Goal: Transaction & Acquisition: Purchase product/service

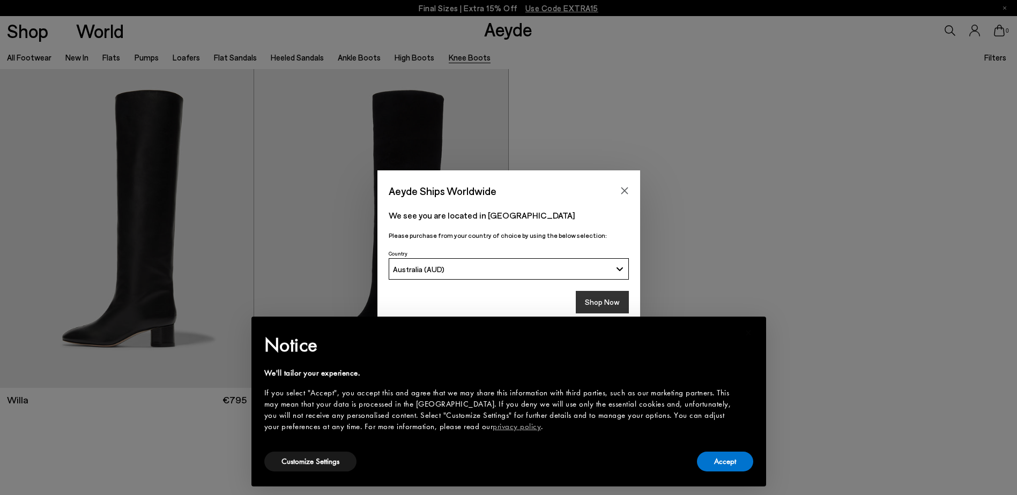
click at [598, 306] on button "Shop Now" at bounding box center [602, 302] width 53 height 23
click at [719, 464] on button "Accept" at bounding box center [725, 462] width 56 height 20
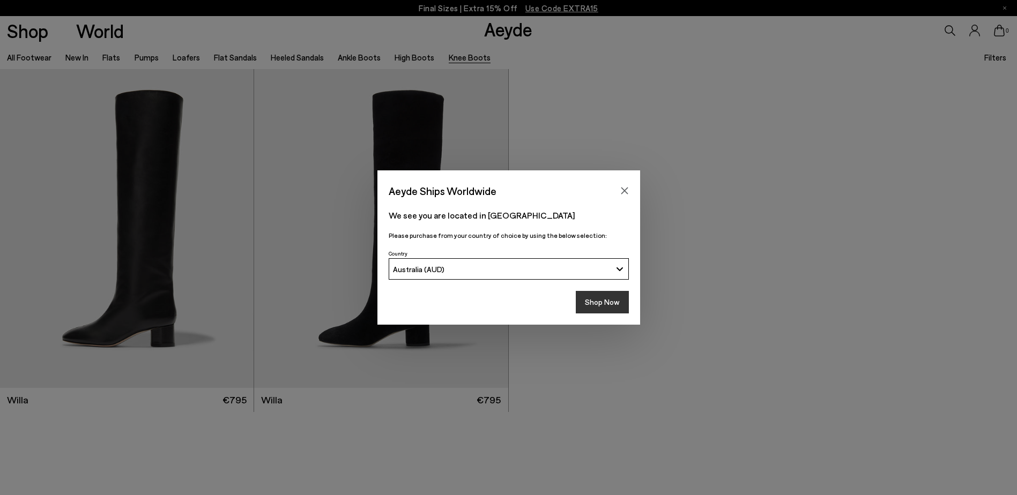
click at [591, 293] on button "Shop Now" at bounding box center [602, 302] width 53 height 23
click at [610, 300] on button "Shop Now" at bounding box center [602, 302] width 53 height 23
click at [624, 188] on icon "Close" at bounding box center [624, 191] width 9 height 9
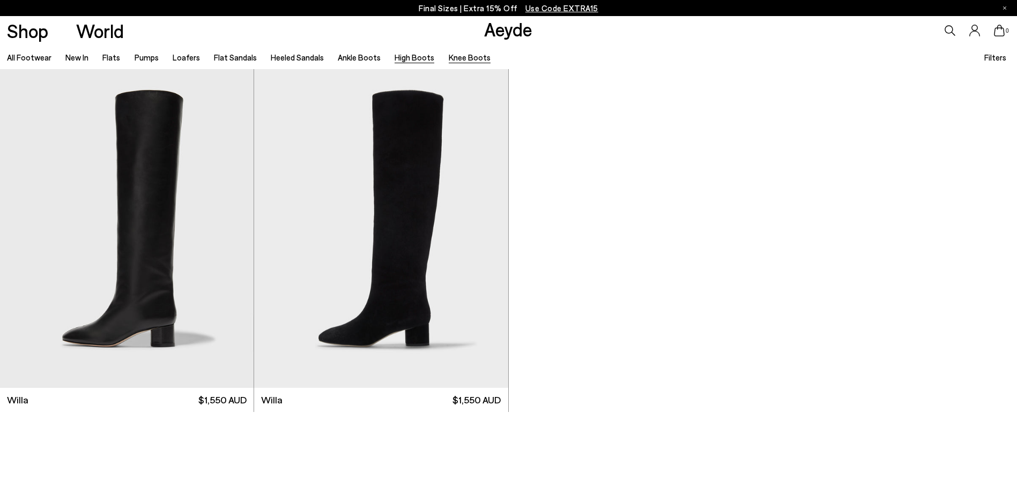
click at [401, 56] on link "High Boots" at bounding box center [415, 58] width 40 height 10
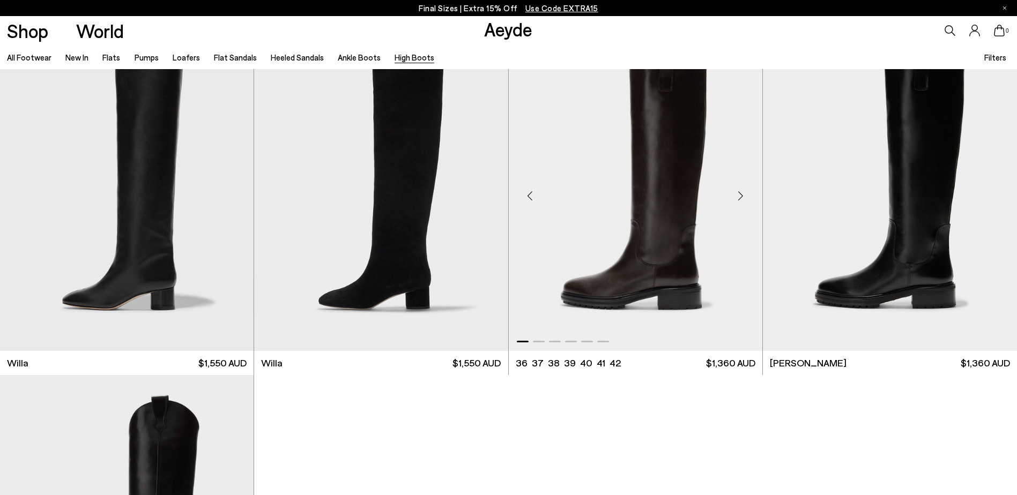
scroll to position [322, 0]
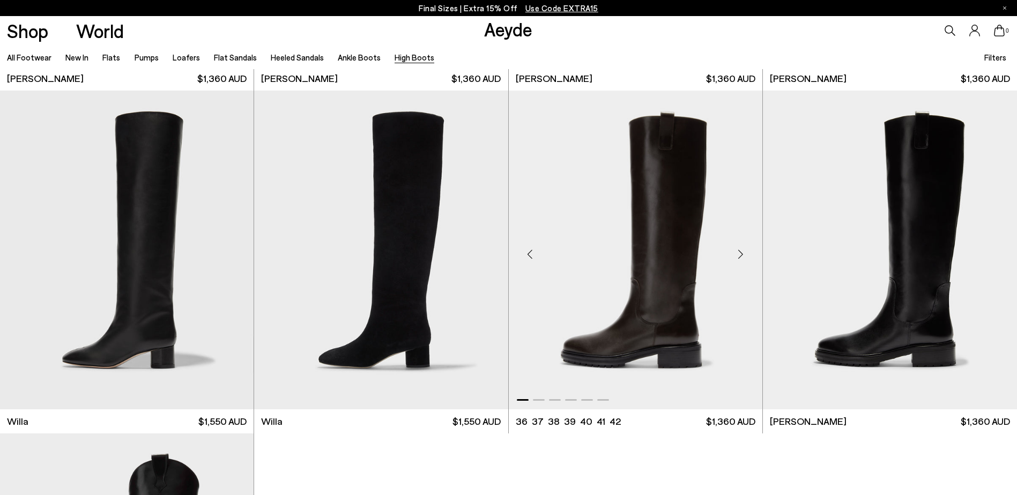
click at [746, 251] on div "Next slide" at bounding box center [741, 254] width 32 height 32
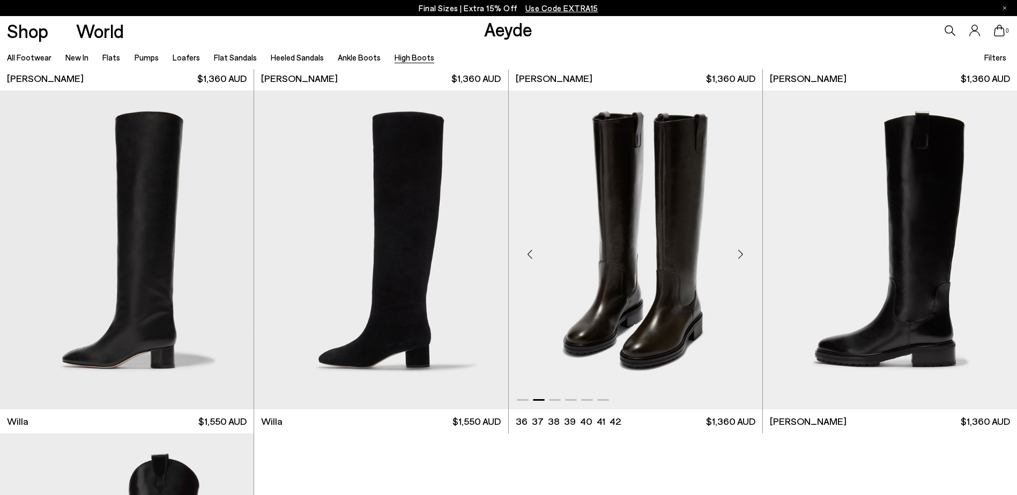
click at [746, 251] on div "Next slide" at bounding box center [741, 254] width 32 height 32
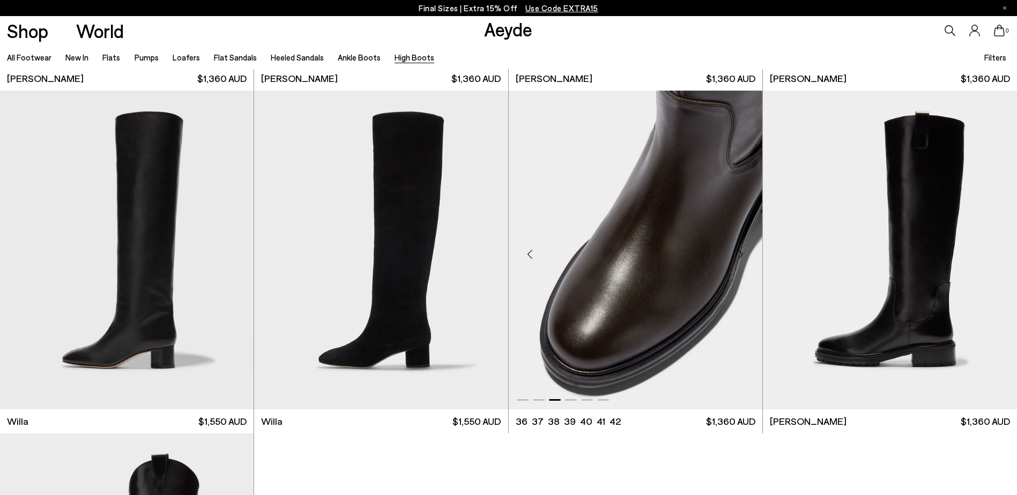
click at [746, 251] on div "Next slide" at bounding box center [741, 254] width 32 height 32
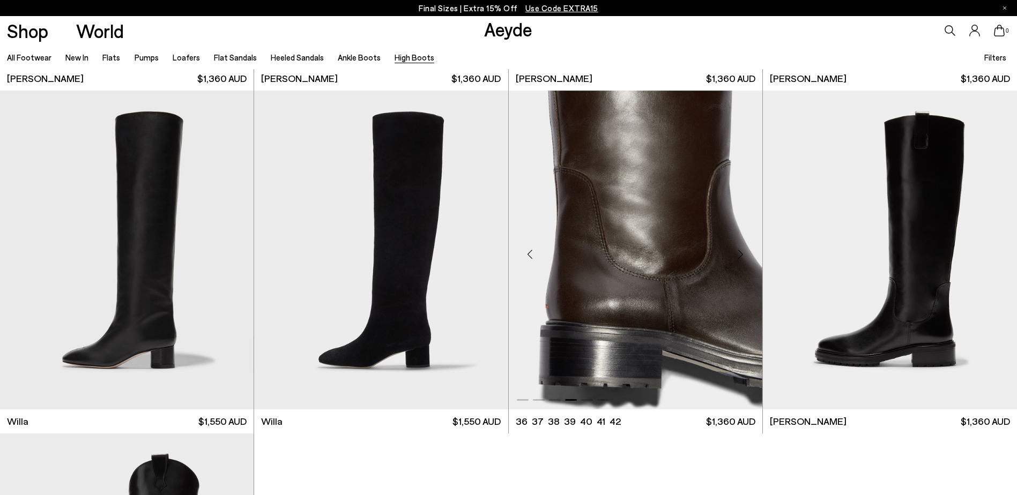
click at [746, 251] on div "Next slide" at bounding box center [741, 254] width 32 height 32
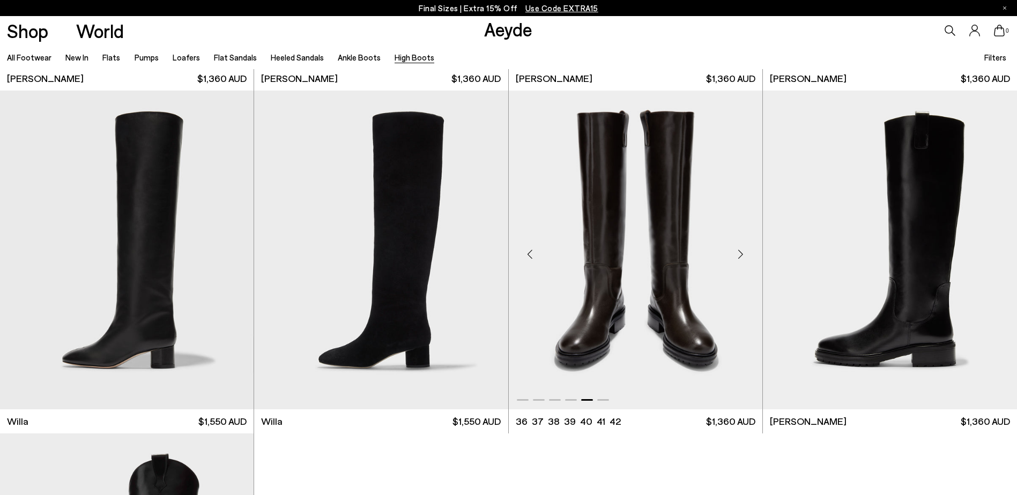
click at [746, 251] on div "Next slide" at bounding box center [741, 254] width 32 height 32
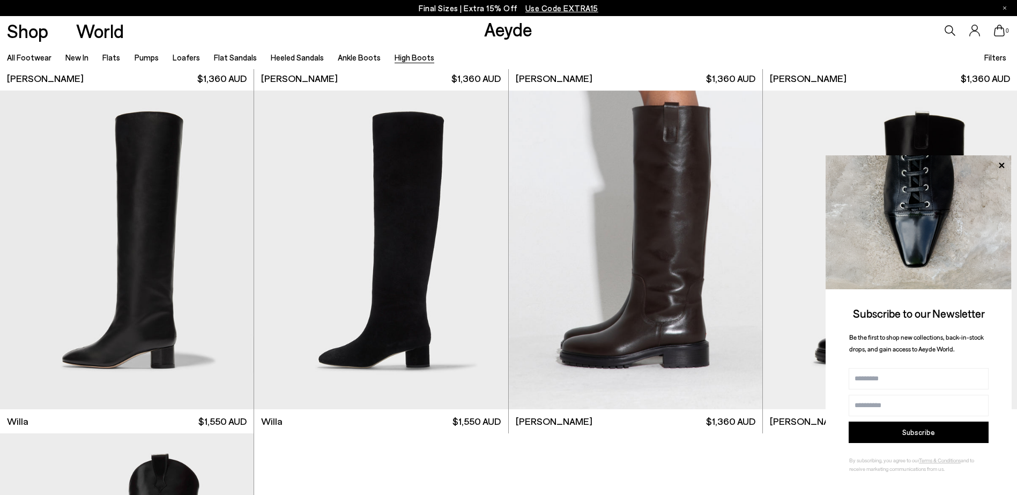
click at [1002, 158] on img at bounding box center [919, 223] width 186 height 134
click at [1002, 167] on icon at bounding box center [1002, 166] width 14 height 14
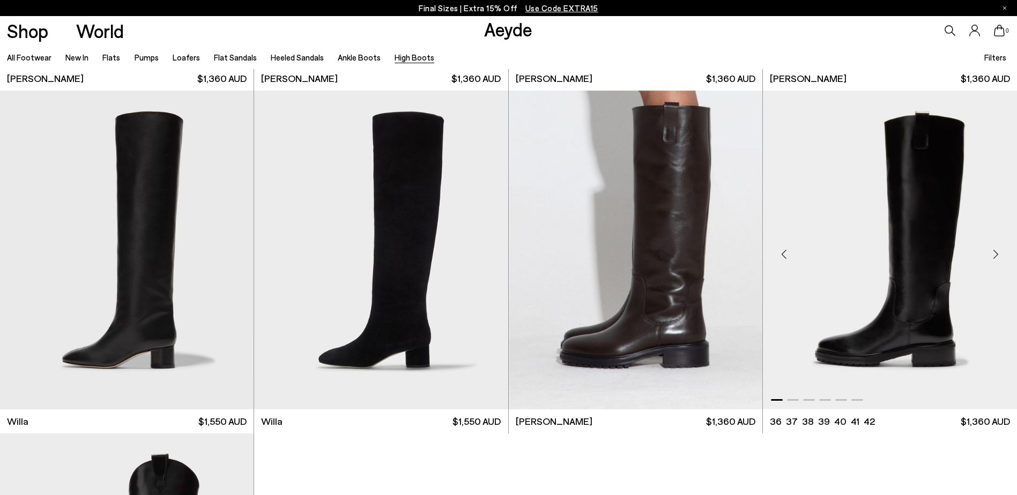
click at [1000, 254] on div "Next slide" at bounding box center [996, 254] width 32 height 32
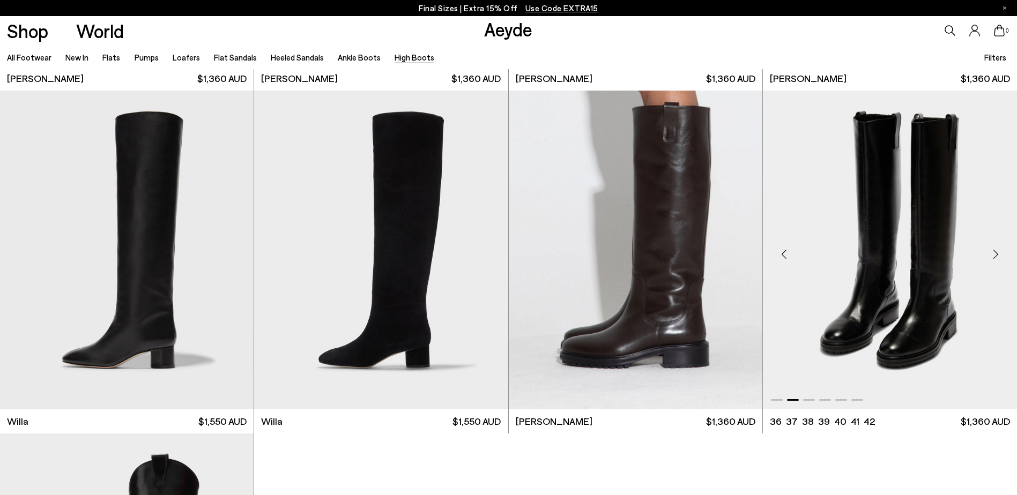
click at [1000, 254] on div "Next slide" at bounding box center [996, 254] width 32 height 32
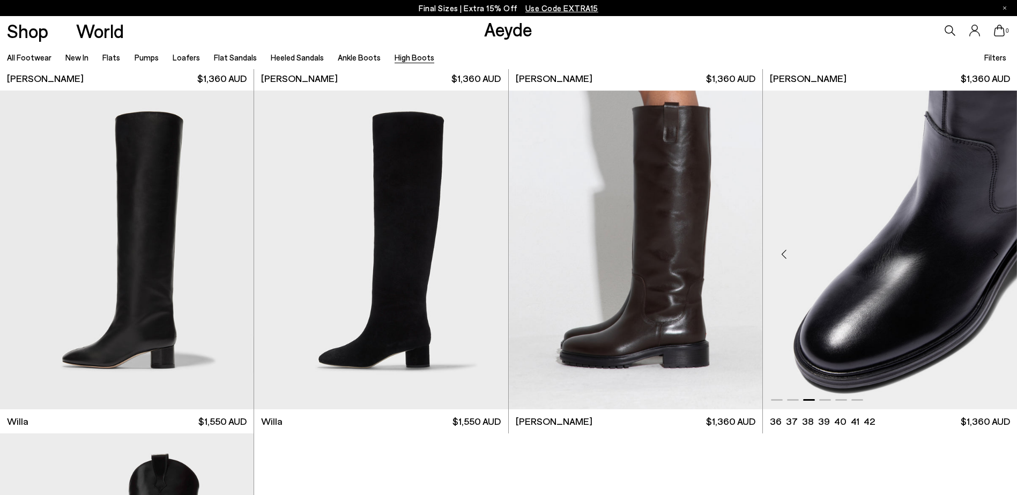
click at [1000, 254] on div "Next slide" at bounding box center [996, 254] width 32 height 32
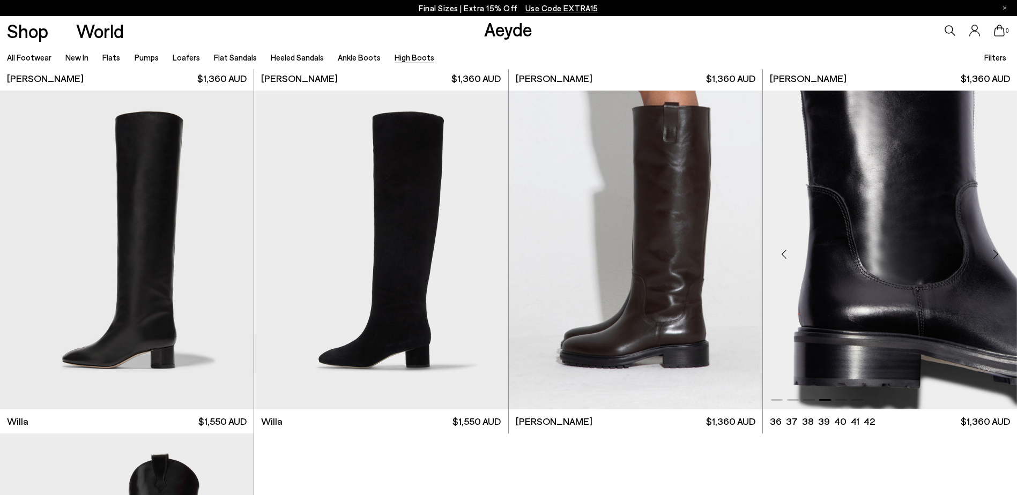
click at [1000, 254] on div "Next slide" at bounding box center [996, 254] width 32 height 32
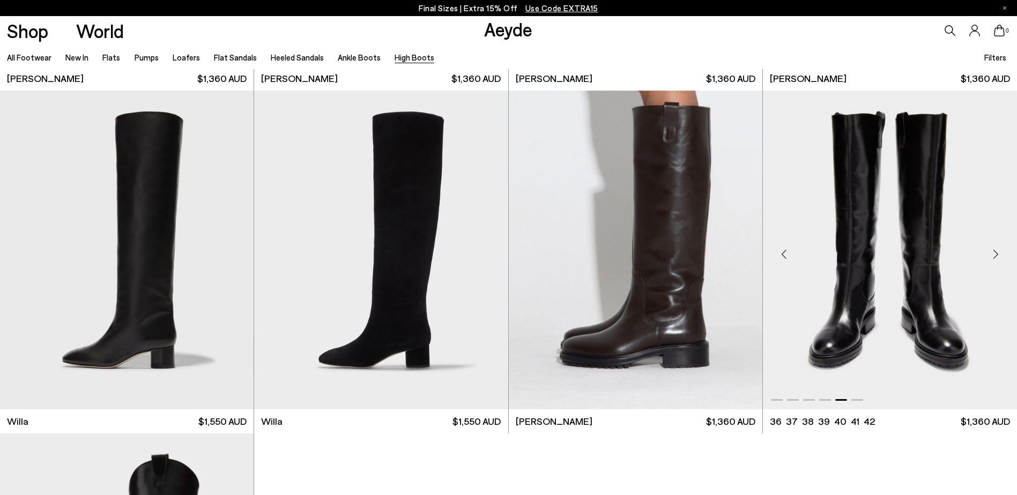
click at [1000, 254] on div "Next slide" at bounding box center [996, 254] width 32 height 32
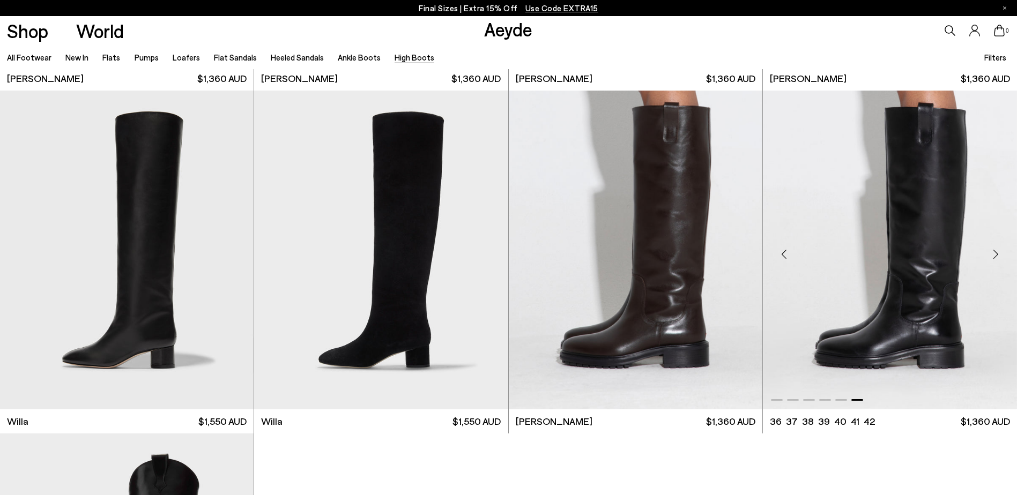
click at [853, 284] on img "6 / 6" at bounding box center [890, 250] width 254 height 319
click at [943, 234] on img "6 / 6" at bounding box center [890, 250] width 254 height 319
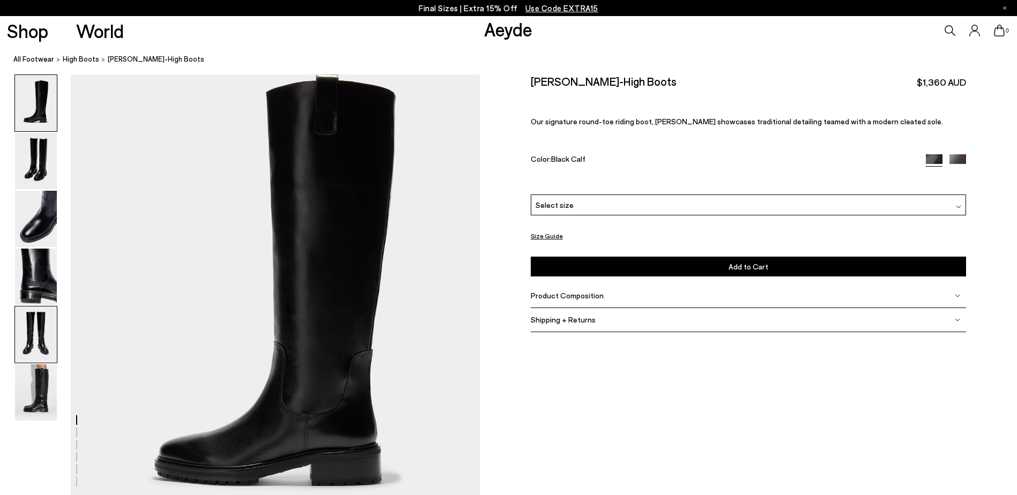
click at [34, 342] on img at bounding box center [36, 335] width 42 height 56
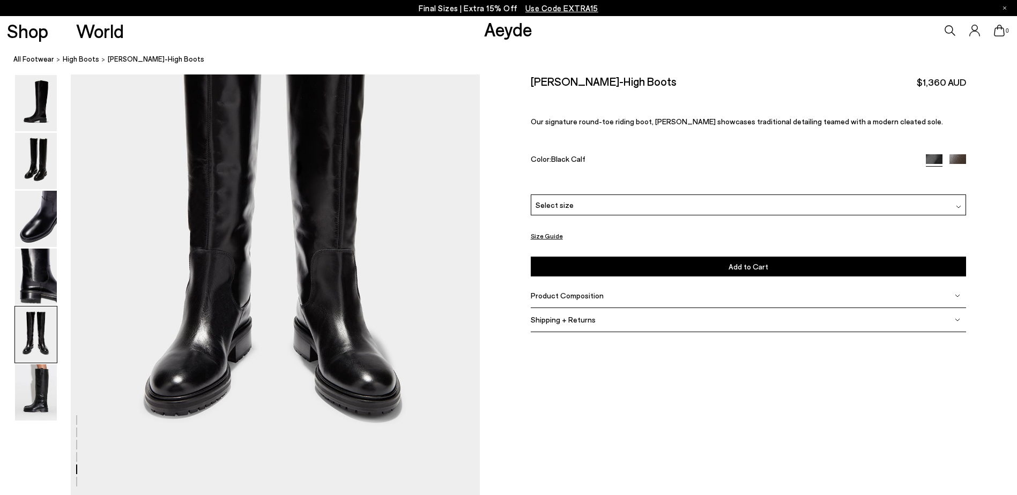
scroll to position [2172, 0]
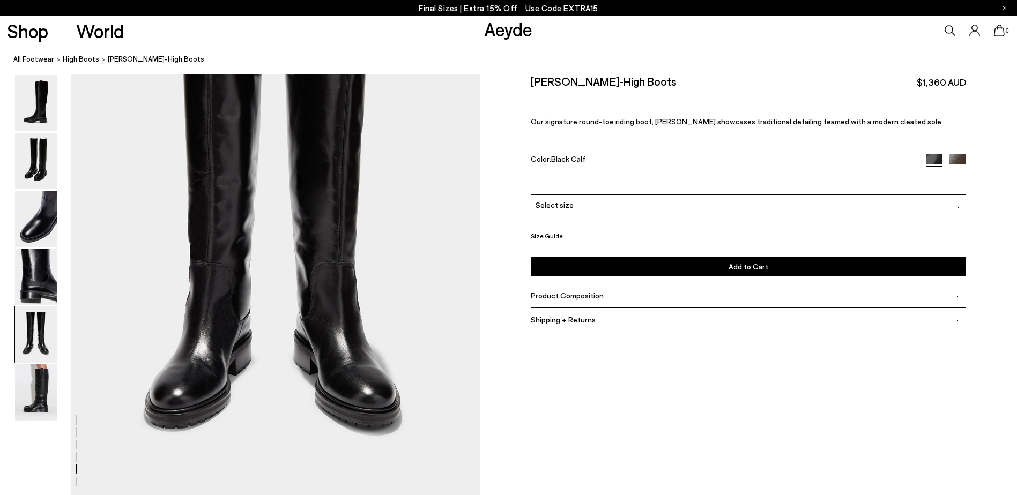
click at [586, 301] on div "Product Composition" at bounding box center [749, 296] width 436 height 24
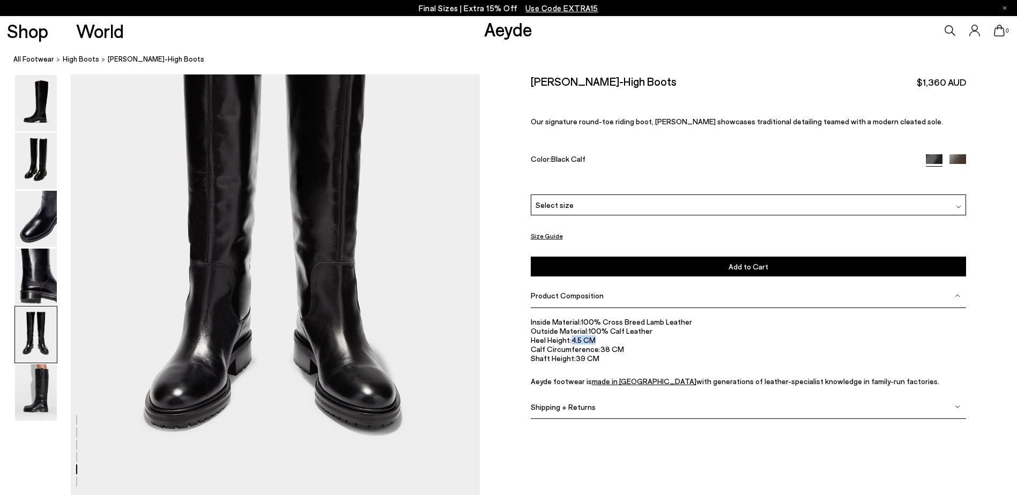
drag, startPoint x: 571, startPoint y: 343, endPoint x: 613, endPoint y: 341, distance: 42.4
click at [613, 341] on li "Heel Height: 4.5 CM" at bounding box center [749, 340] width 436 height 9
drag, startPoint x: 527, startPoint y: 348, endPoint x: 619, endPoint y: 360, distance: 93.0
click at [619, 360] on div "Size Guide Shoes Belt Our shoes come in European sizing. The easiest way to mea…" at bounding box center [748, 255] width 537 height 360
drag, startPoint x: 619, startPoint y: 360, endPoint x: 590, endPoint y: 373, distance: 31.7
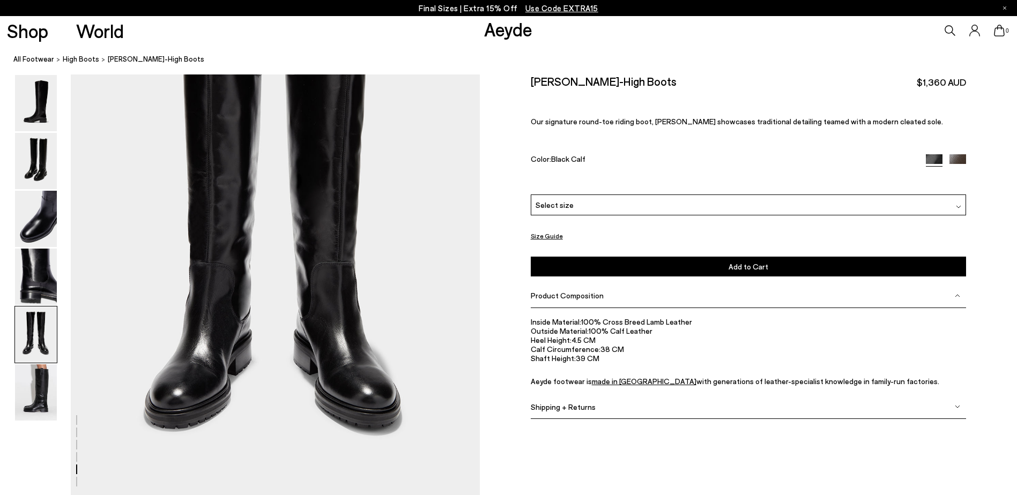
click at [590, 373] on ul "Inside Material: 100% Cross Breed Lamb Leather Outside Material: 100% Calf Leat…" at bounding box center [749, 351] width 436 height 69
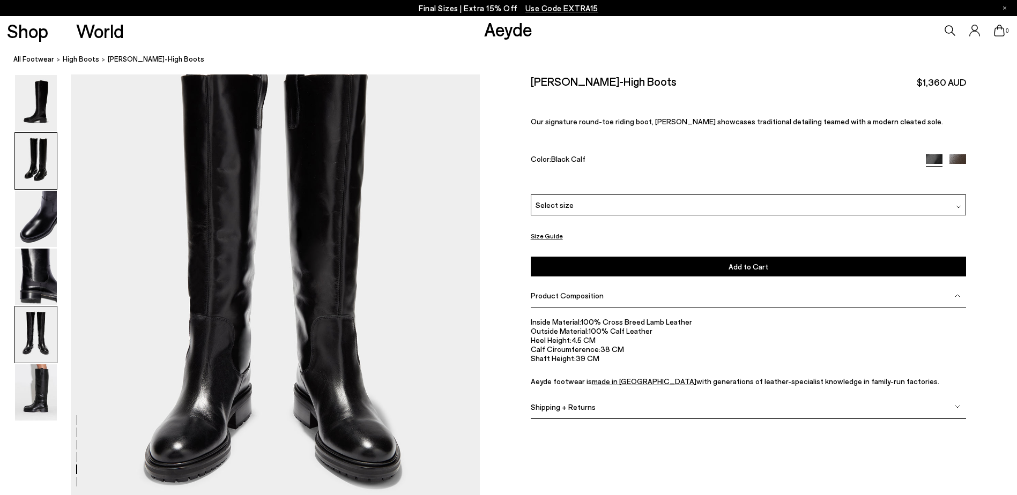
click at [38, 166] on img at bounding box center [36, 161] width 42 height 56
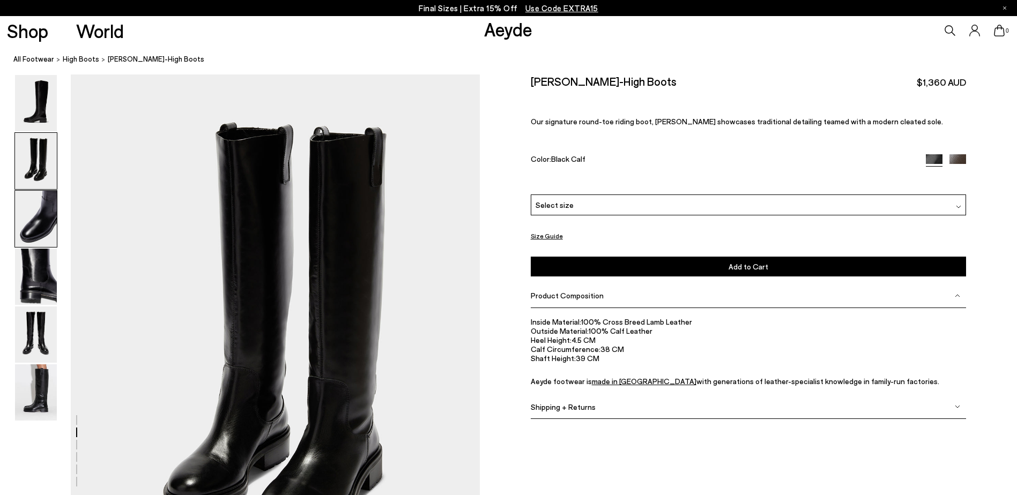
click at [25, 223] on img at bounding box center [36, 219] width 42 height 56
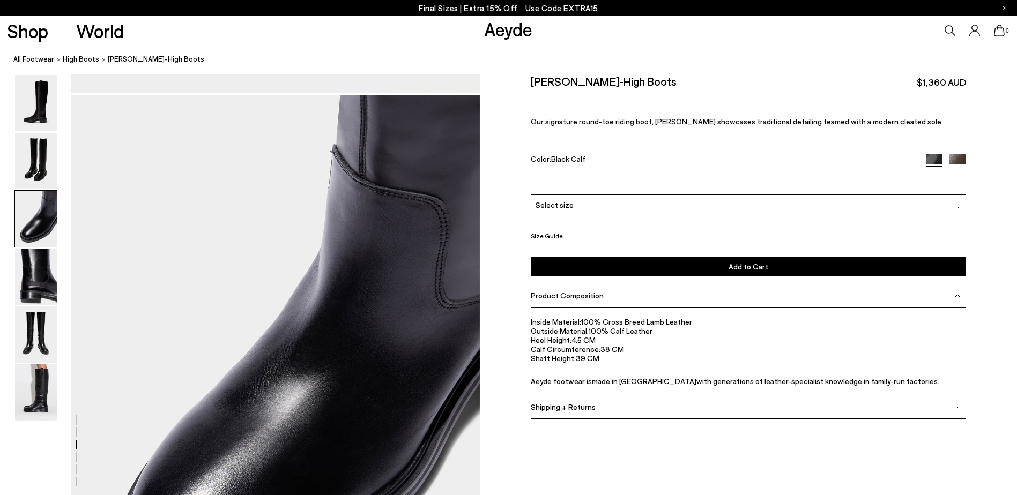
scroll to position [810, 0]
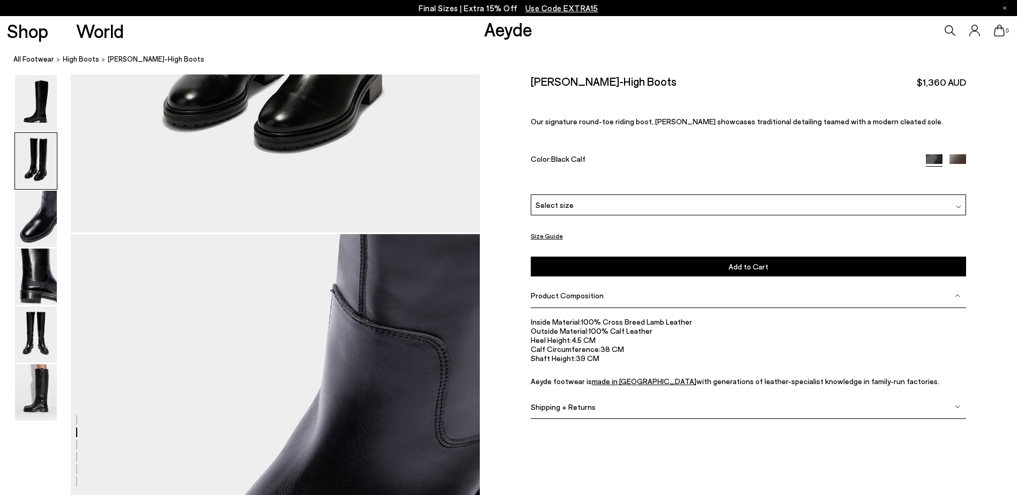
click at [611, 216] on div "Please Select a Color Black Calf Black Calf Moka Calf Select size 36 37 38 39 4…" at bounding box center [749, 236] width 436 height 82
click at [616, 209] on div "Select size" at bounding box center [749, 205] width 436 height 21
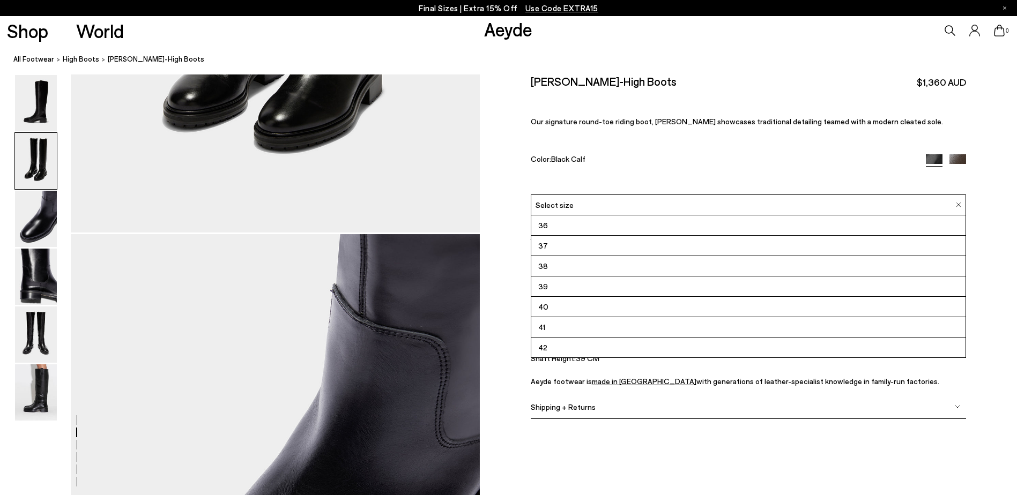
click at [569, 227] on li "36" at bounding box center [748, 226] width 435 height 20
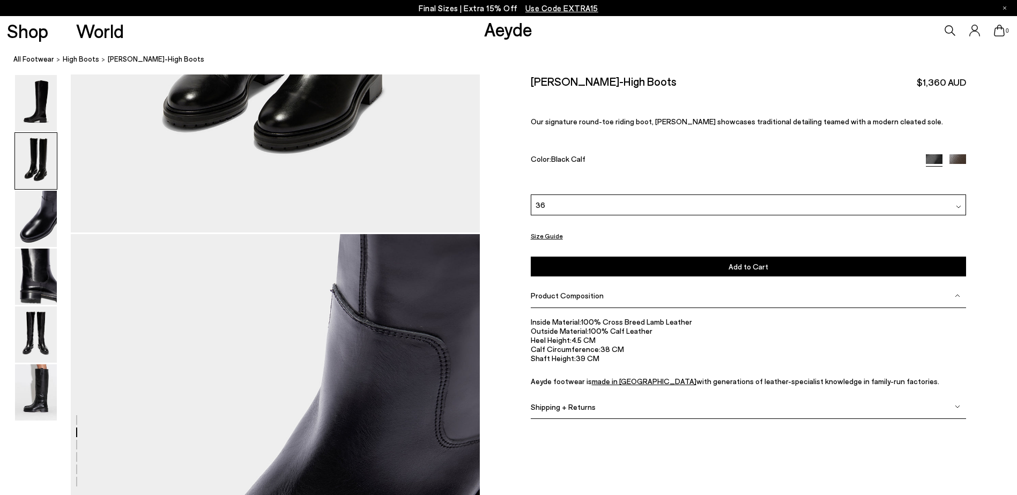
click at [547, 235] on button "Size Guide" at bounding box center [547, 236] width 32 height 13
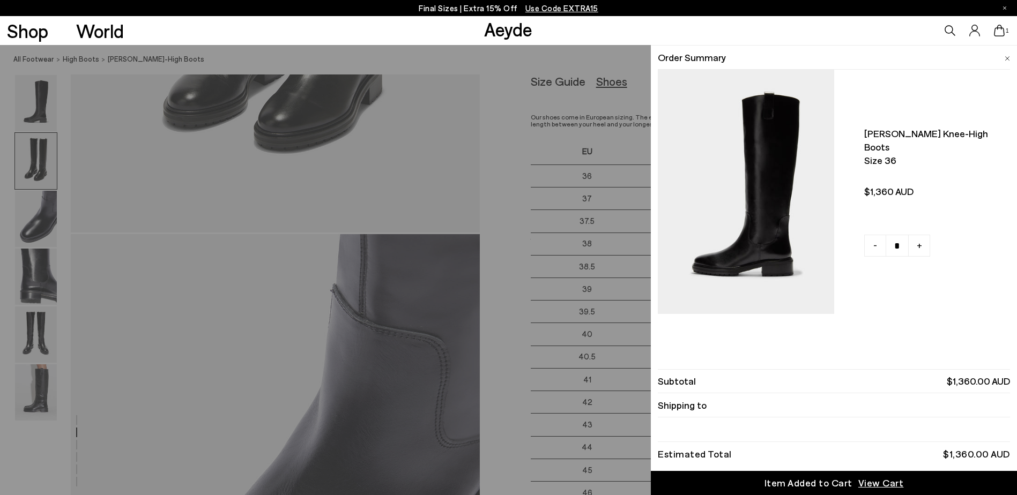
click at [454, 176] on div "Quick Add Color Size View Details Order Summary Henry knee-high boots Size 36 -…" at bounding box center [508, 270] width 1017 height 450
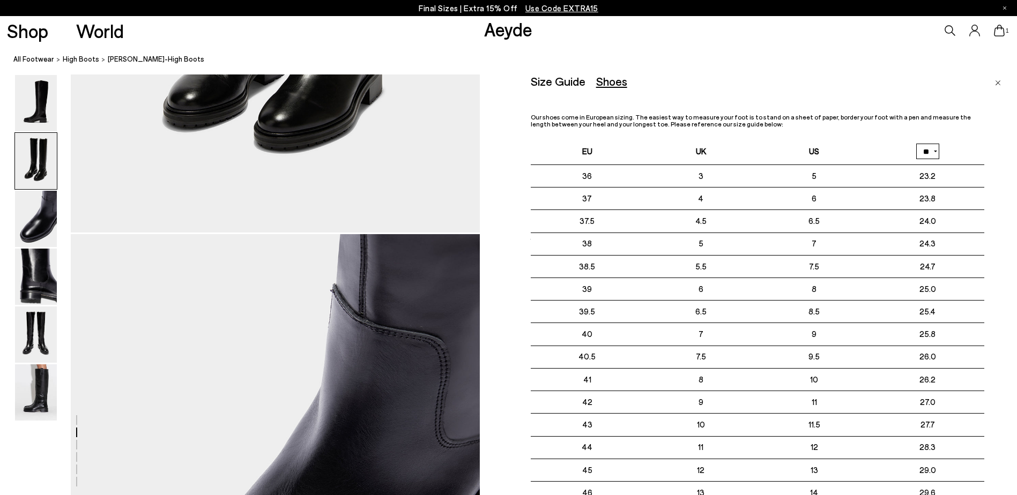
click at [486, 162] on div "Size Guide Shoes Belt Our shoes come in European sizing. The easiest way to mea…" at bounding box center [748, 255] width 537 height 360
click at [986, 83] on div "Size Guide Shoes Belt Our shoes come in European sizing. The easiest way to mea…" at bounding box center [774, 322] width 486 height 495
click at [1000, 82] on img "Close" at bounding box center [998, 82] width 6 height 5
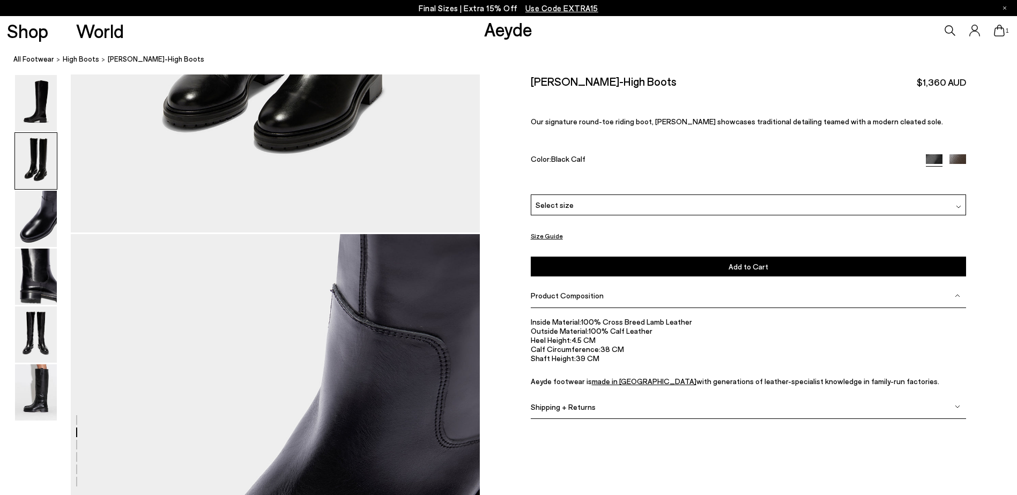
click at [592, 206] on div "Select size" at bounding box center [749, 205] width 436 height 21
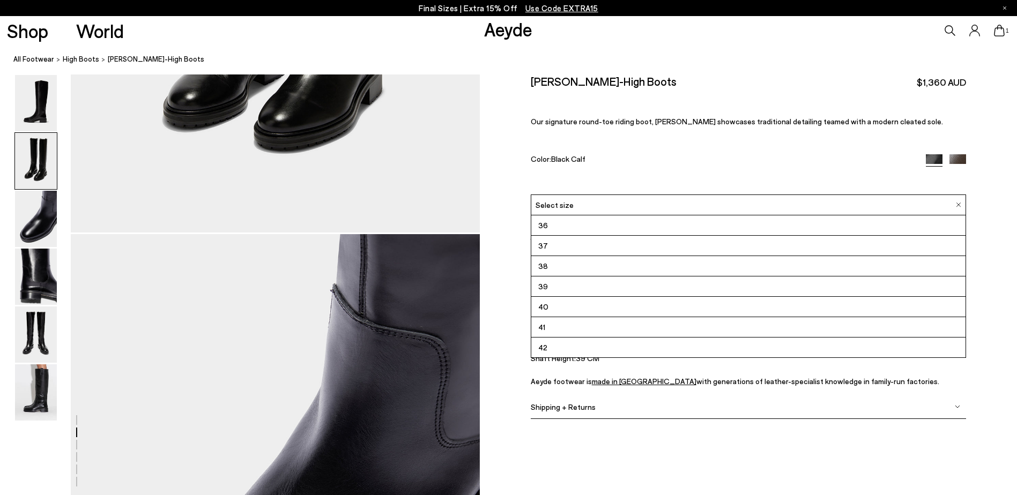
click at [579, 223] on li "36" at bounding box center [748, 226] width 435 height 20
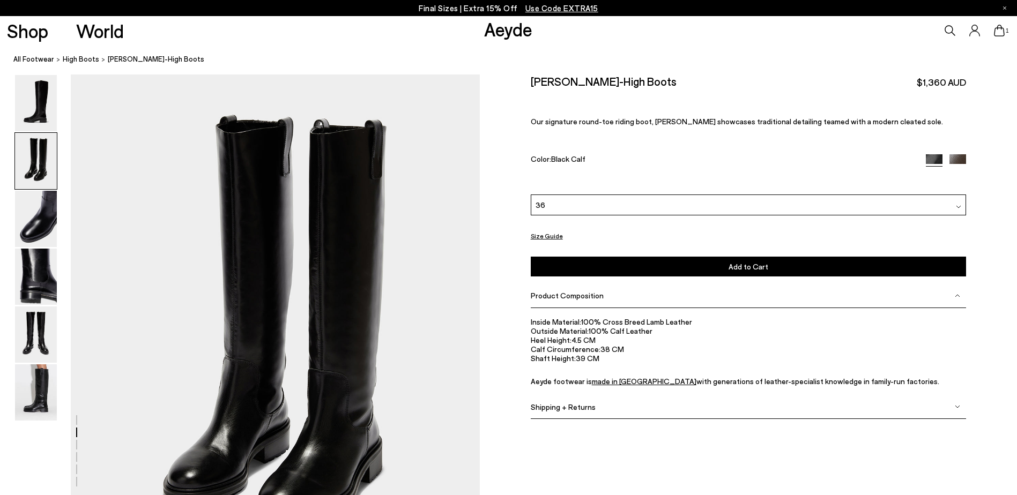
scroll to position [381, 0]
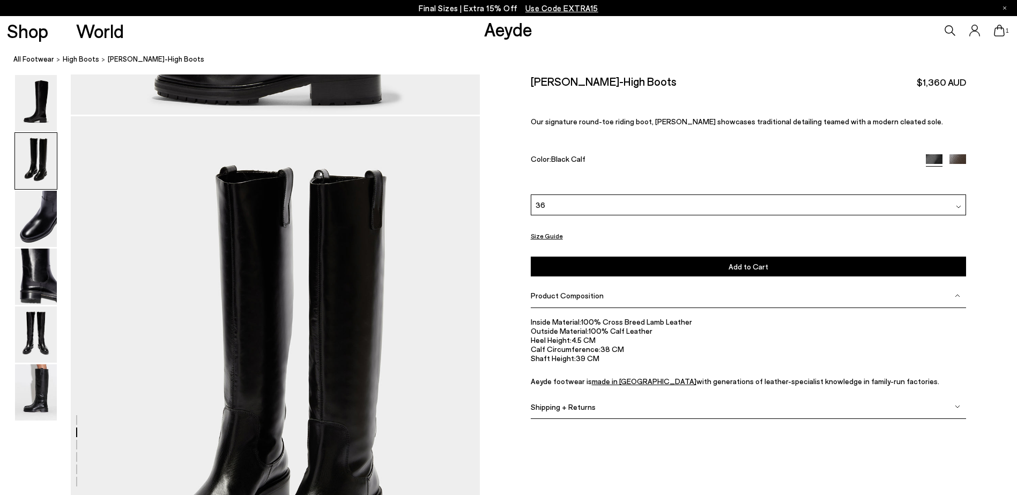
click at [604, 260] on button "Add to Cart Select a Size First" at bounding box center [749, 267] width 436 height 20
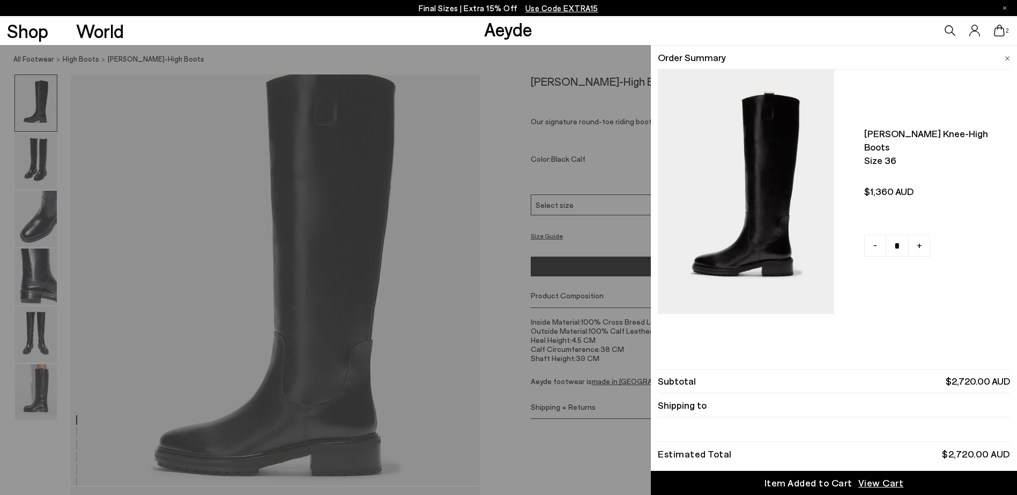
scroll to position [0, 0]
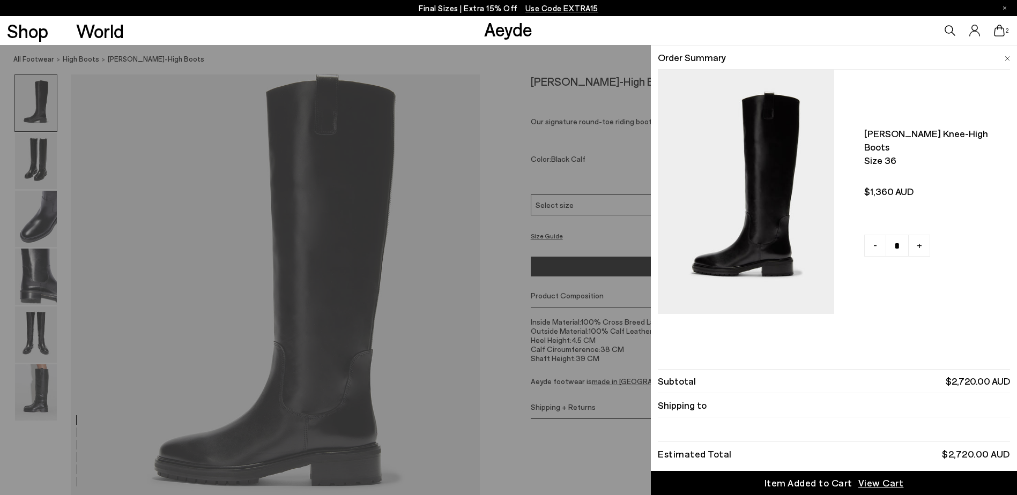
click at [880, 240] on link "-" at bounding box center [875, 246] width 22 height 22
type input "*"
click at [401, 228] on div "Quick Add Color Size View Details Order Summary Henry knee-high boots Size 36 -…" at bounding box center [508, 270] width 1017 height 450
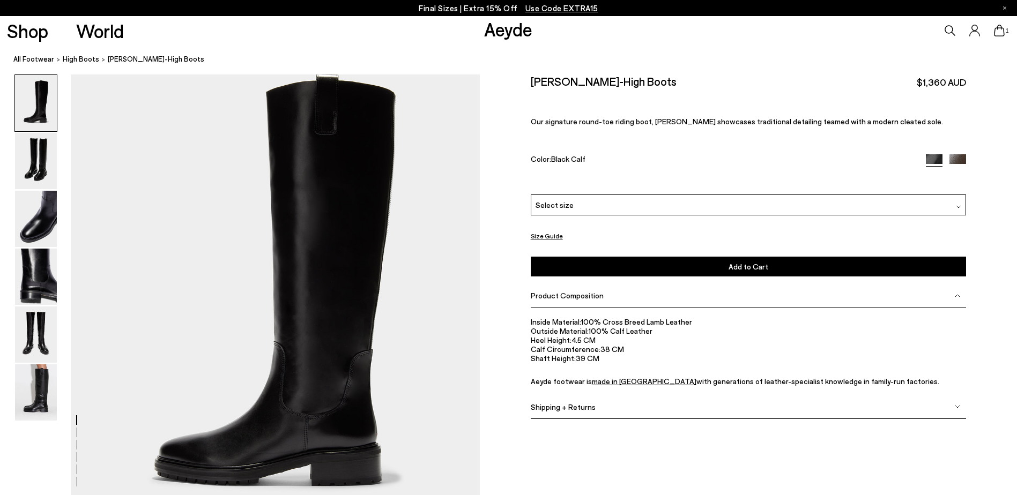
scroll to position [810, 0]
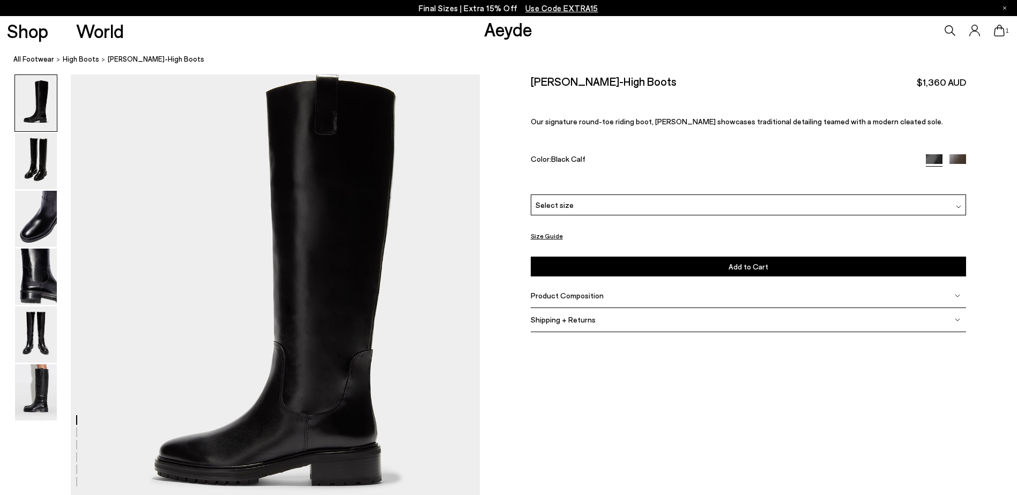
click at [997, 31] on icon at bounding box center [999, 31] width 11 height 12
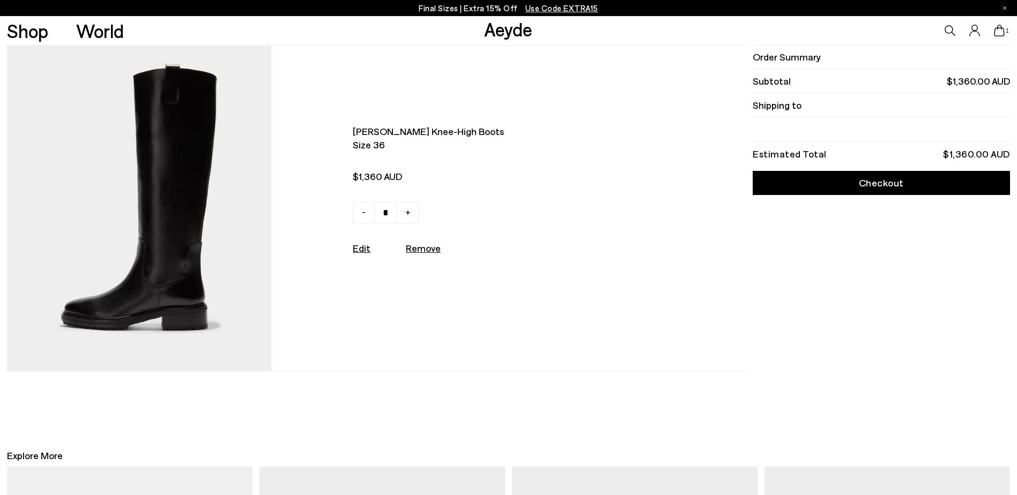
click at [863, 189] on link "Checkout" at bounding box center [881, 183] width 257 height 24
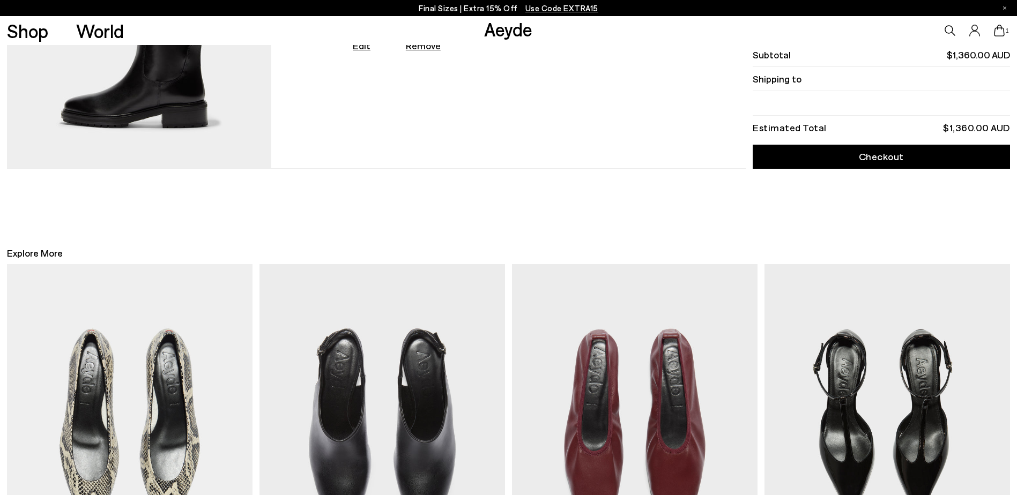
scroll to position [375, 0]
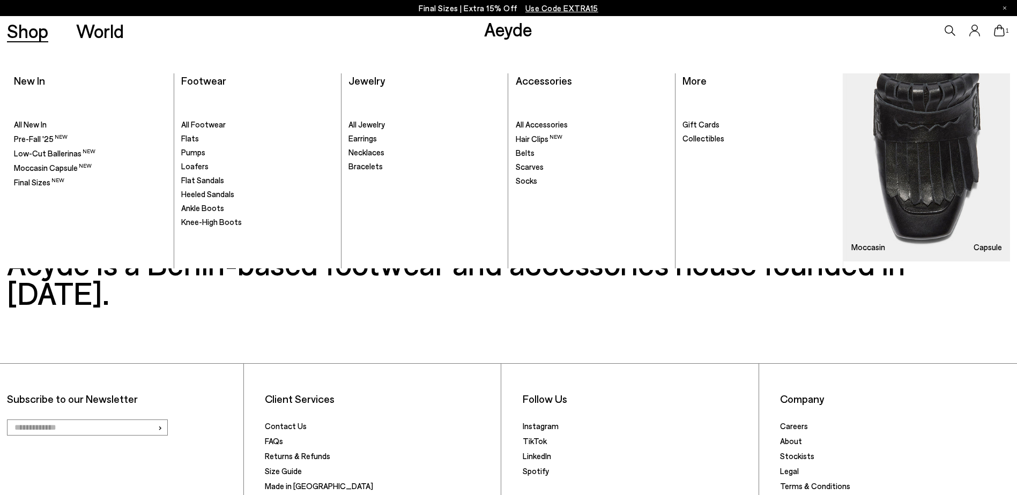
scroll to position [751, 0]
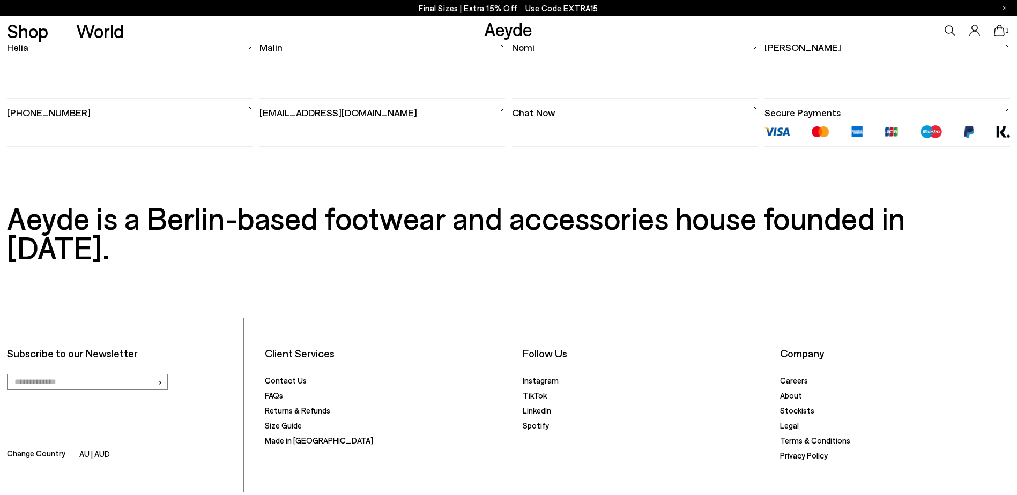
click at [287, 404] on li "Returns & Refunds" at bounding box center [379, 411] width 229 height 15
click at [291, 406] on link "Returns & Refunds" at bounding box center [297, 411] width 65 height 10
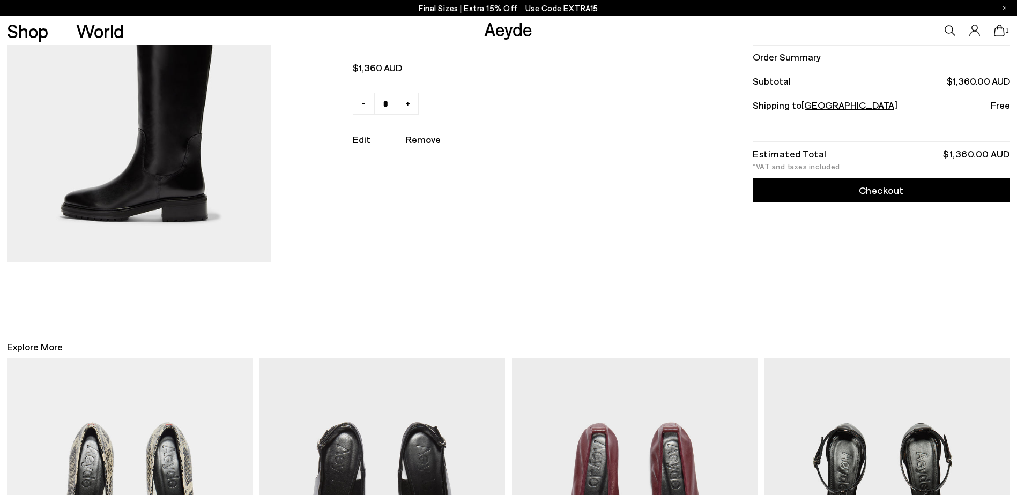
scroll to position [0, 0]
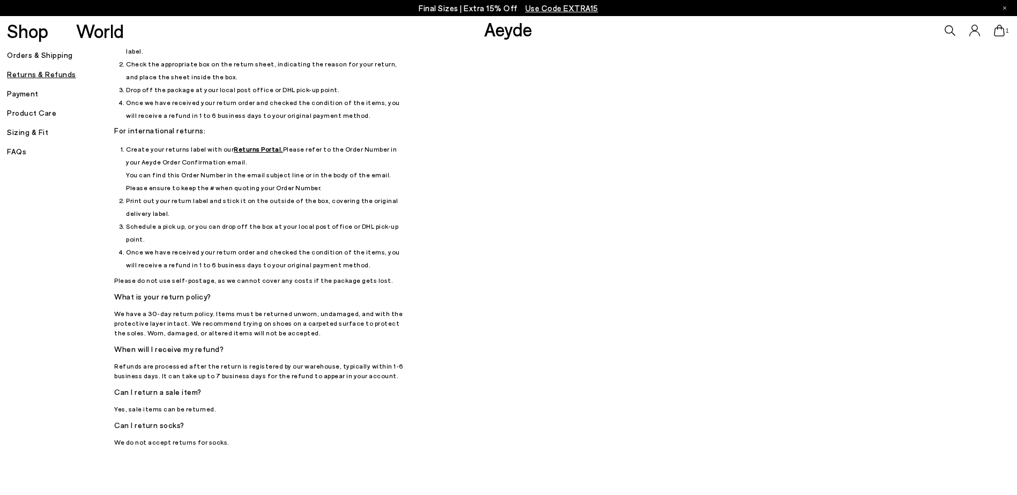
scroll to position [107, 0]
drag, startPoint x: 127, startPoint y: 137, endPoint x: 423, endPoint y: 143, distance: 296.6
click at [423, 143] on div "Returns & Refunds How can I return my order? We provide return labels. If you u…" at bounding box center [515, 193] width 803 height 506
drag, startPoint x: 423, startPoint y: 143, endPoint x: 345, endPoint y: 195, distance: 93.5
click at [371, 193] on li "Print out your return label and stick it on the outside of the box, covering th…" at bounding box center [267, 206] width 283 height 26
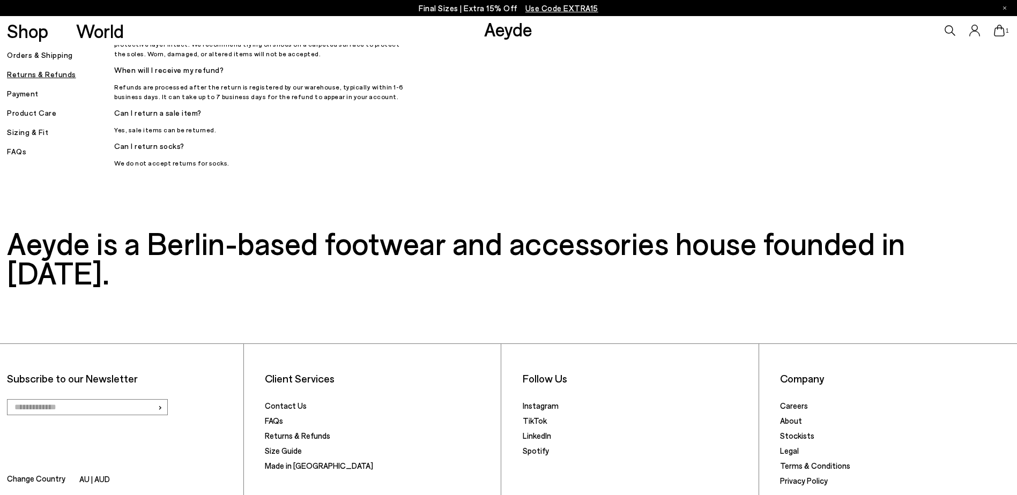
scroll to position [368, 0]
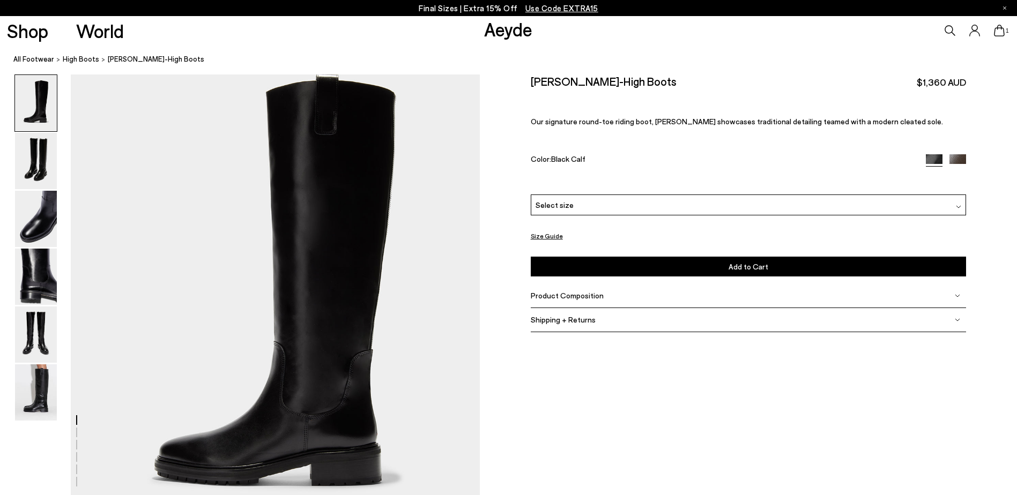
click at [565, 297] on span "Product Composition" at bounding box center [567, 295] width 73 height 9
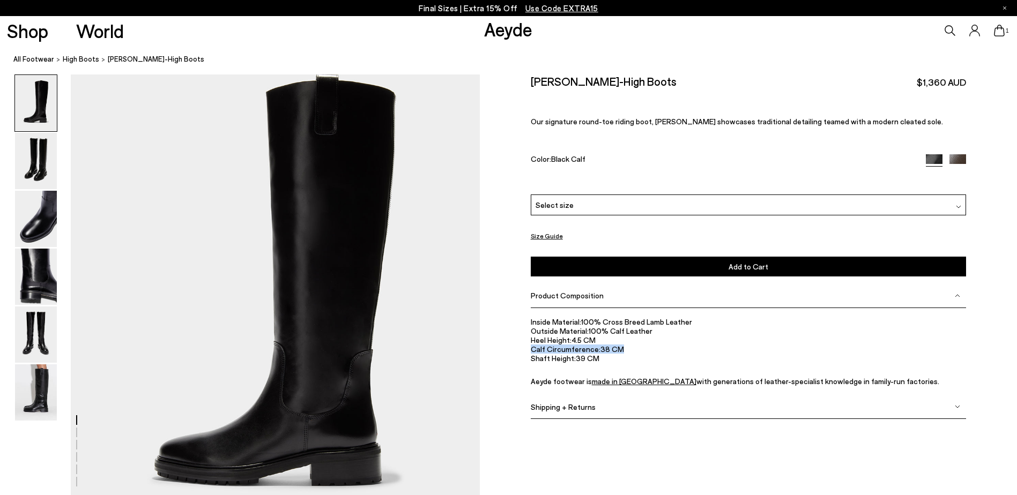
drag, startPoint x: 531, startPoint y: 347, endPoint x: 640, endPoint y: 352, distance: 108.4
click at [640, 352] on li "Calf Circumference: 38 CM" at bounding box center [749, 349] width 436 height 9
click at [47, 210] on img at bounding box center [36, 219] width 42 height 56
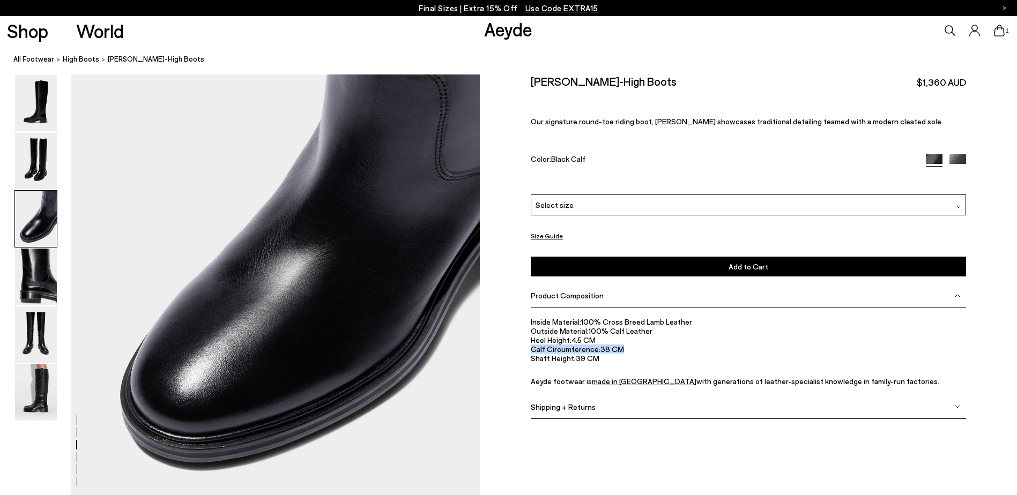
scroll to position [1078, 0]
click at [43, 176] on img at bounding box center [36, 161] width 42 height 56
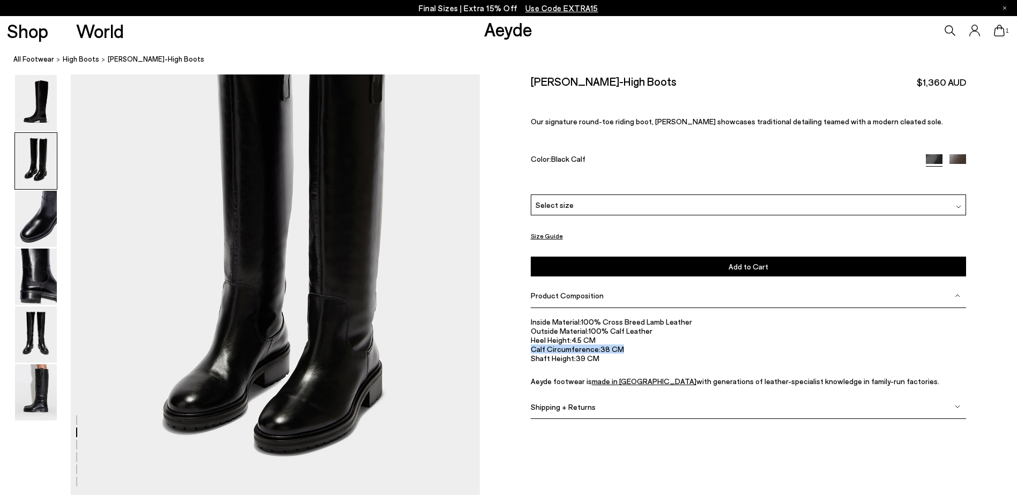
scroll to position [531, 0]
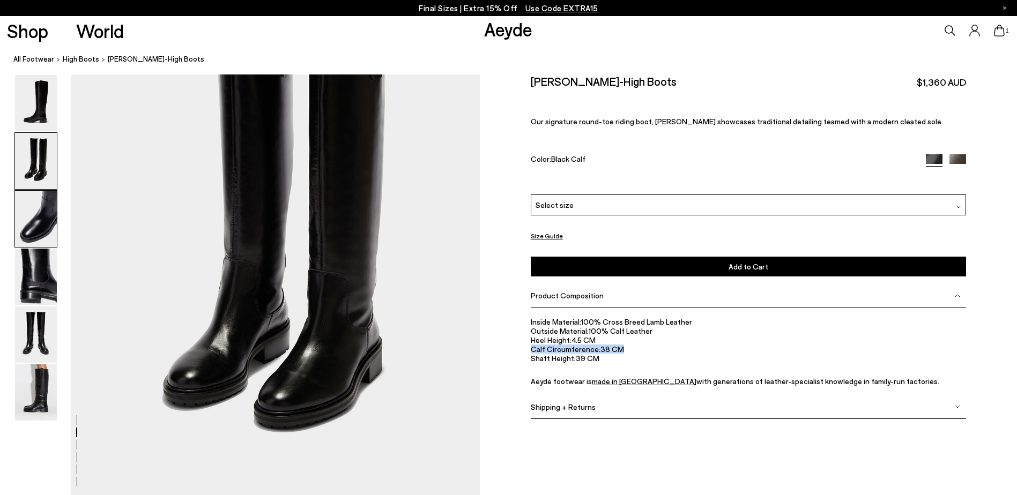
click at [39, 217] on img at bounding box center [36, 219] width 42 height 56
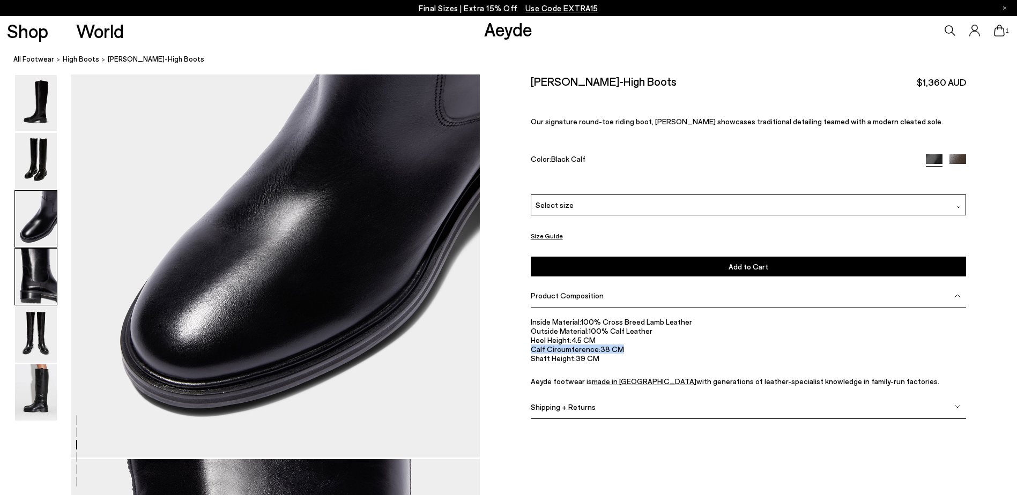
click at [46, 268] on img at bounding box center [36, 277] width 42 height 56
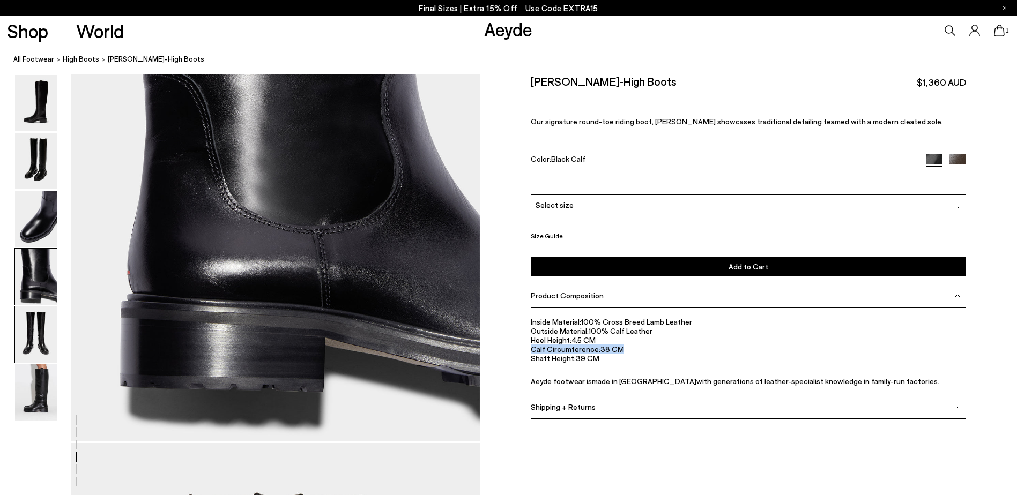
click at [36, 342] on img at bounding box center [36, 335] width 42 height 56
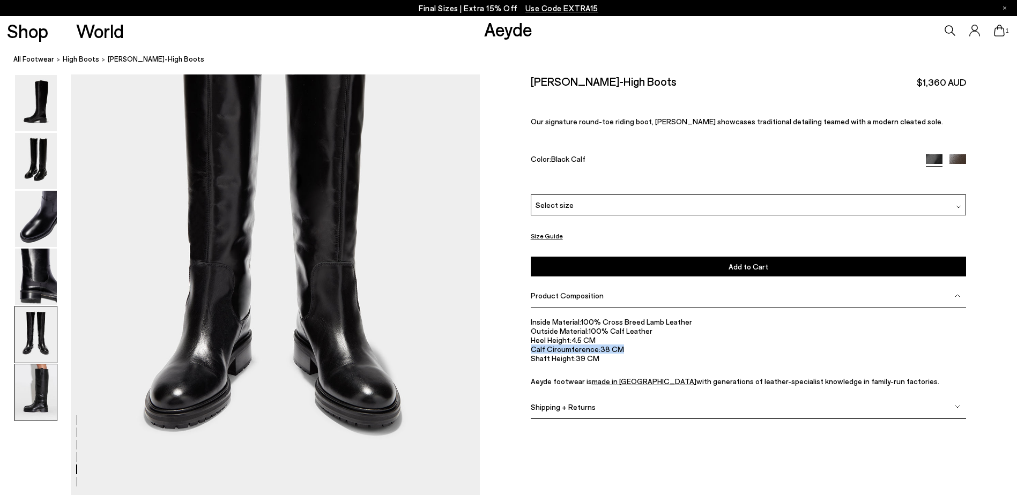
click at [35, 405] on img at bounding box center [36, 393] width 42 height 56
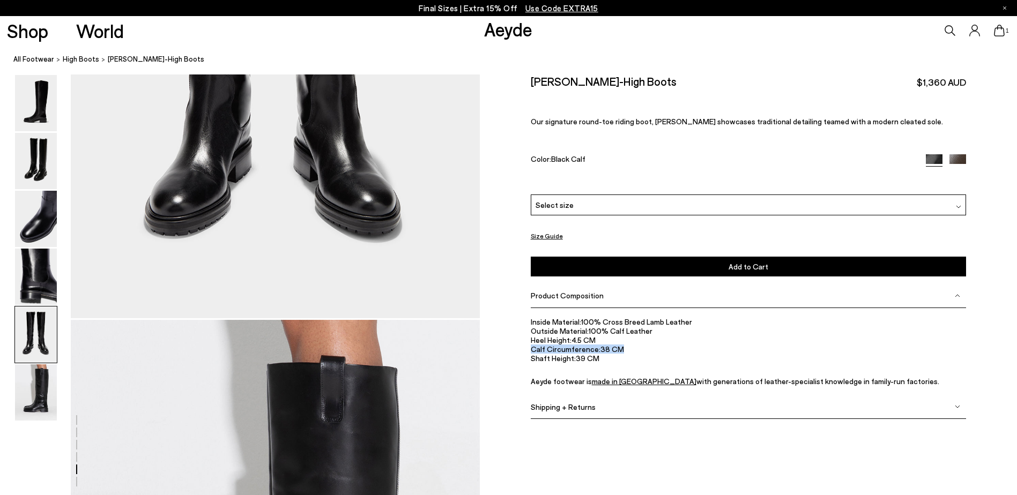
scroll to position [2363, 0]
